Goal: Task Accomplishment & Management: Manage account settings

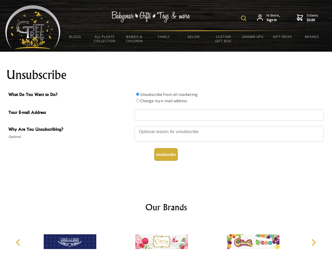
click at [245, 18] on img at bounding box center [243, 18] width 5 height 5
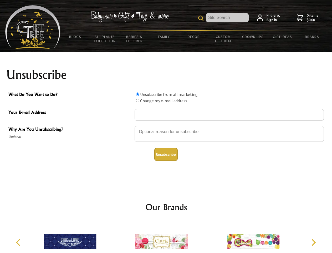
click at [166, 125] on div at bounding box center [229, 134] width 189 height 18
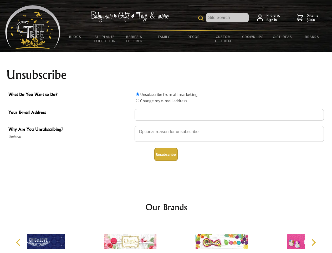
click at [138, 94] on input "What Do You Want to Do?" at bounding box center [137, 93] width 3 height 3
click at [138, 100] on input "What Do You Want to Do?" at bounding box center [137, 100] width 3 height 3
radio input "true"
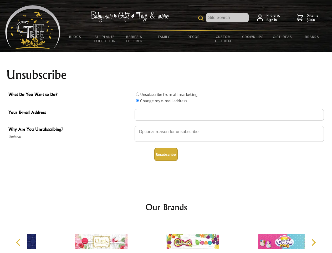
click at [166, 154] on button "Unsubscribe" at bounding box center [165, 154] width 23 height 13
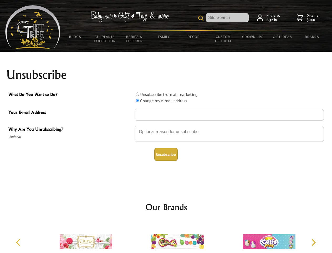
click at [19, 242] on icon "Previous" at bounding box center [18, 242] width 7 height 7
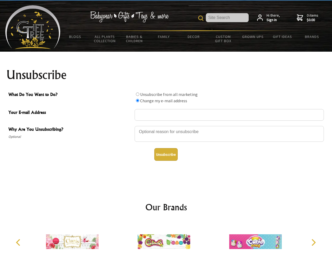
click at [314, 242] on icon "Next" at bounding box center [313, 242] width 7 height 7
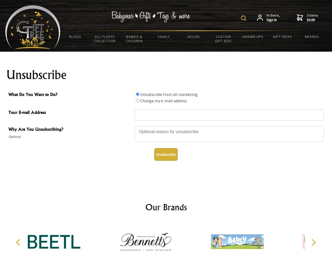
click at [245, 18] on img at bounding box center [243, 18] width 5 height 5
click at [166, 125] on div at bounding box center [229, 134] width 189 height 18
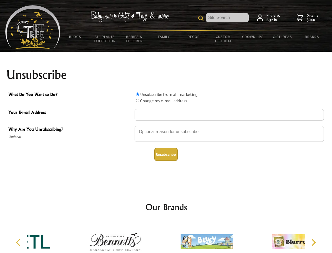
click at [138, 94] on input "What Do You Want to Do?" at bounding box center [137, 93] width 3 height 3
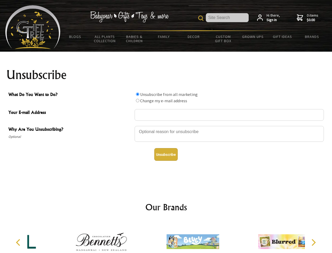
click at [138, 100] on input "What Do You Want to Do?" at bounding box center [137, 100] width 3 height 3
radio input "true"
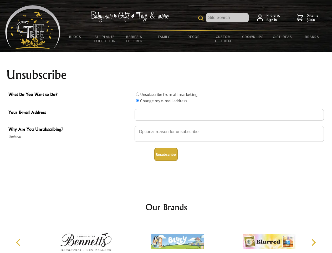
click at [166, 154] on button "Unsubscribe" at bounding box center [165, 154] width 23 height 13
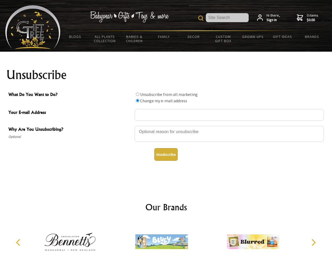
click at [19, 242] on icon "Previous" at bounding box center [18, 242] width 7 height 7
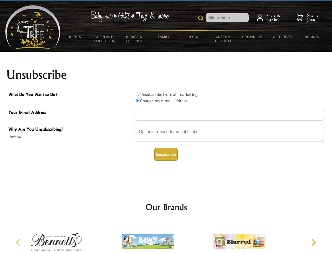
click at [314, 242] on icon "Next" at bounding box center [313, 242] width 7 height 7
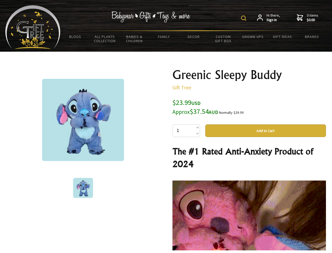
click at [245, 18] on img at bounding box center [243, 18] width 5 height 5
